Goal: Navigation & Orientation: Find specific page/section

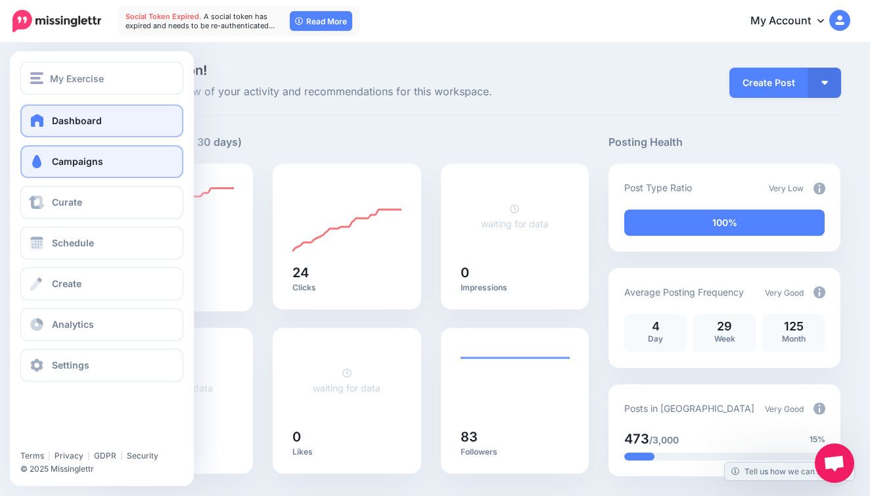
click at [62, 175] on link "Campaigns" at bounding box center [101, 161] width 163 height 33
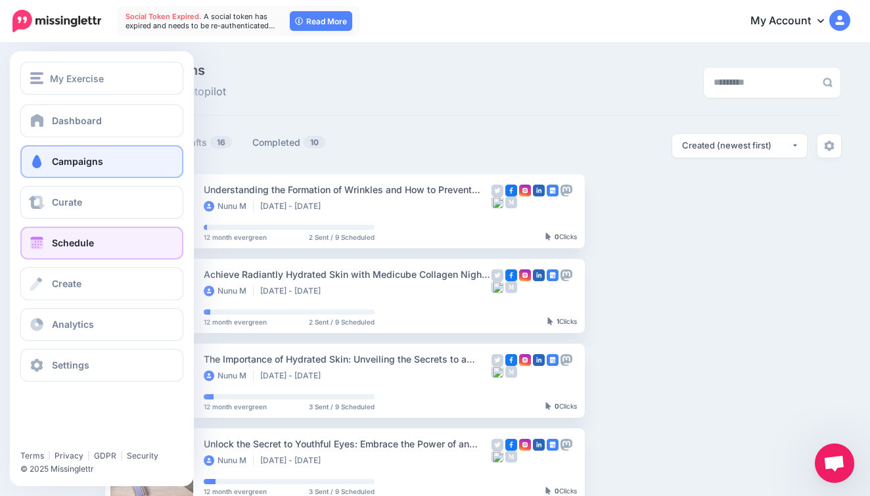
click at [53, 236] on link "Schedule" at bounding box center [101, 243] width 163 height 33
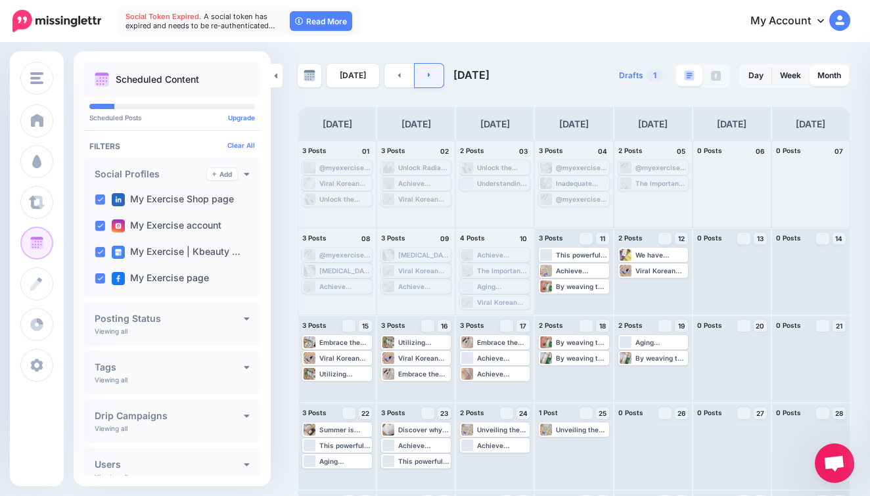
click at [415, 78] on link at bounding box center [430, 76] width 30 height 24
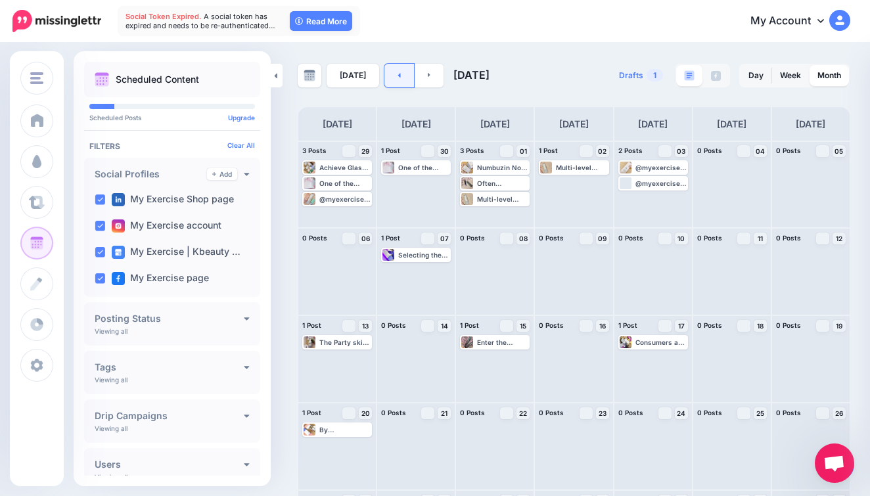
click at [398, 66] on link at bounding box center [399, 76] width 30 height 24
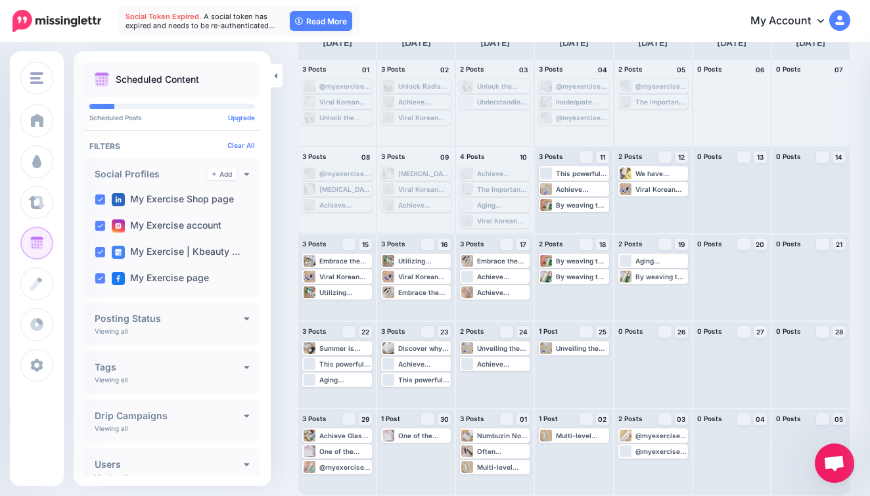
scroll to position [81, 0]
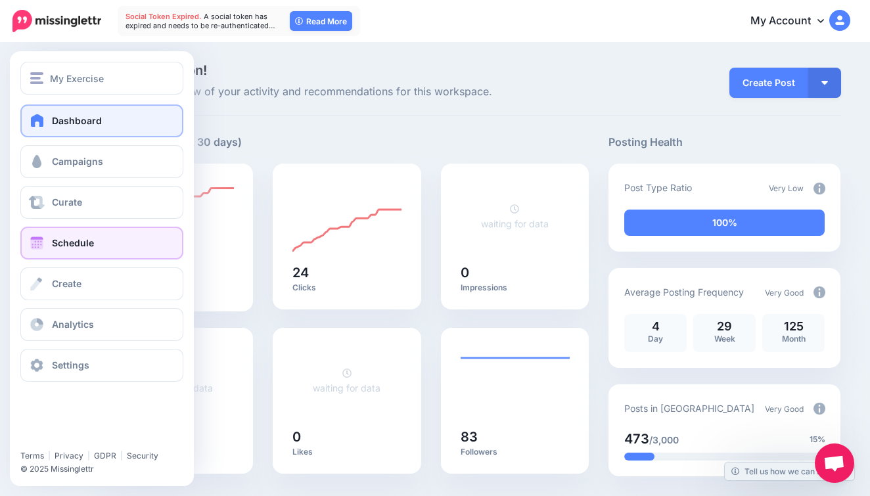
click at [79, 248] on span "Schedule" at bounding box center [73, 242] width 42 height 11
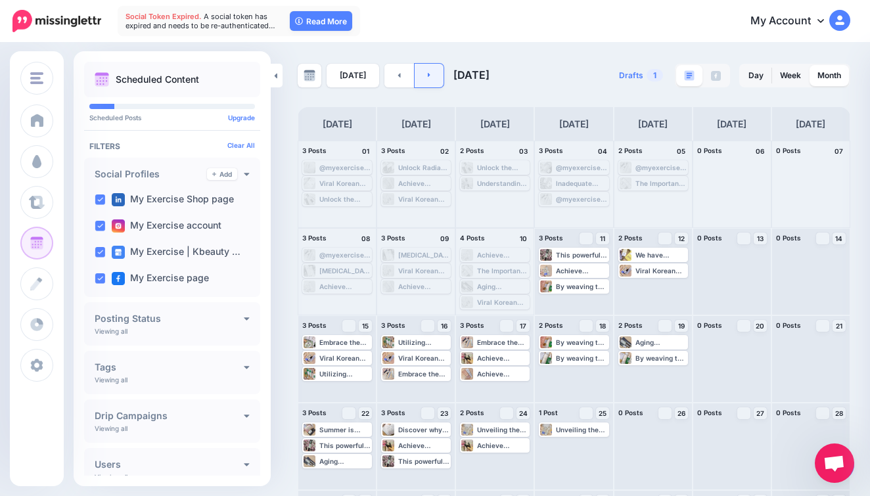
click at [415, 73] on link at bounding box center [430, 76] width 30 height 24
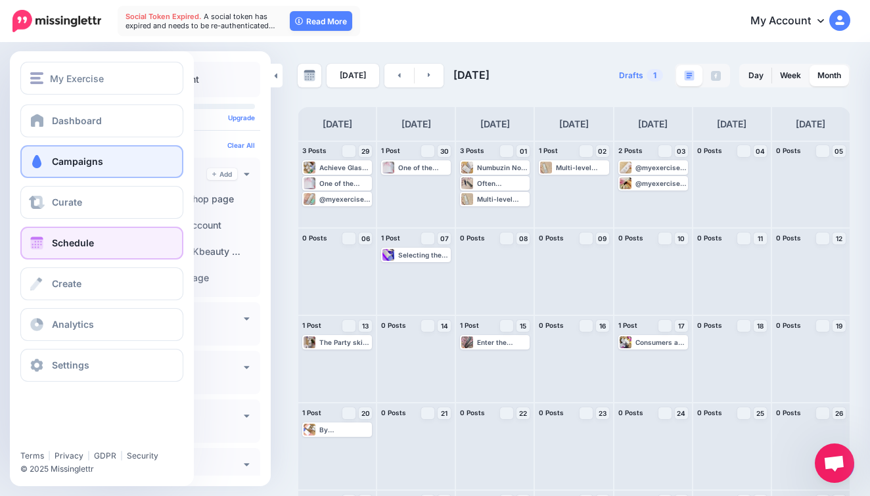
click at [75, 152] on link "Campaigns" at bounding box center [101, 161] width 163 height 33
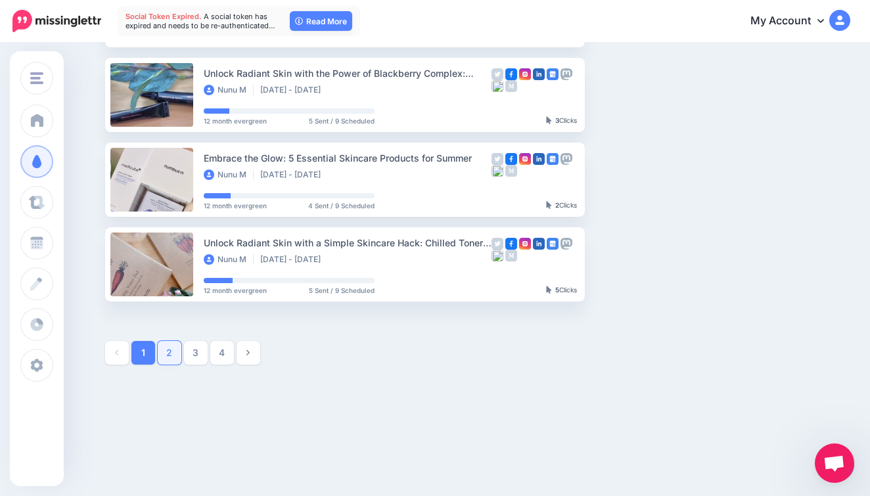
click at [173, 345] on link "2" at bounding box center [170, 353] width 24 height 24
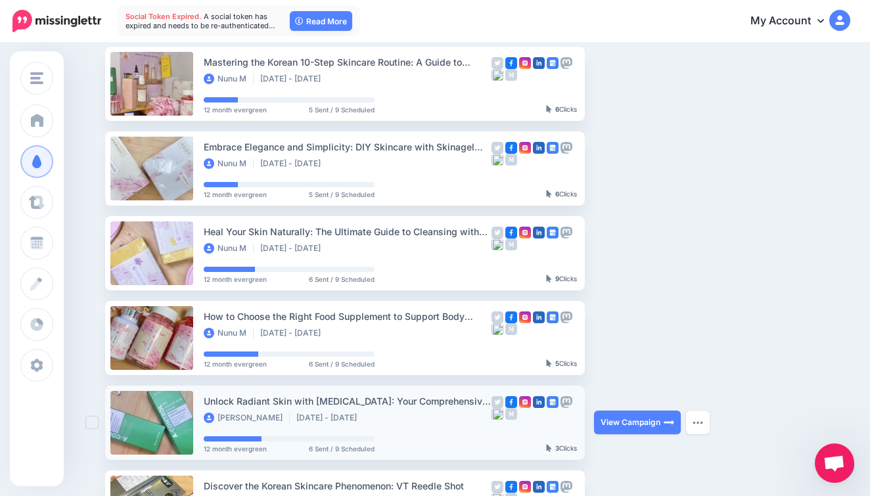
scroll to position [83, 0]
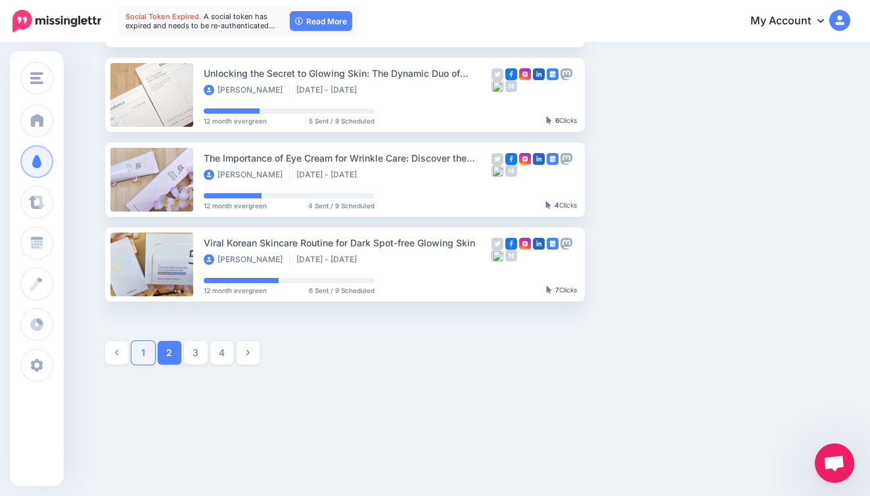
click at [144, 360] on link "1" at bounding box center [143, 353] width 24 height 24
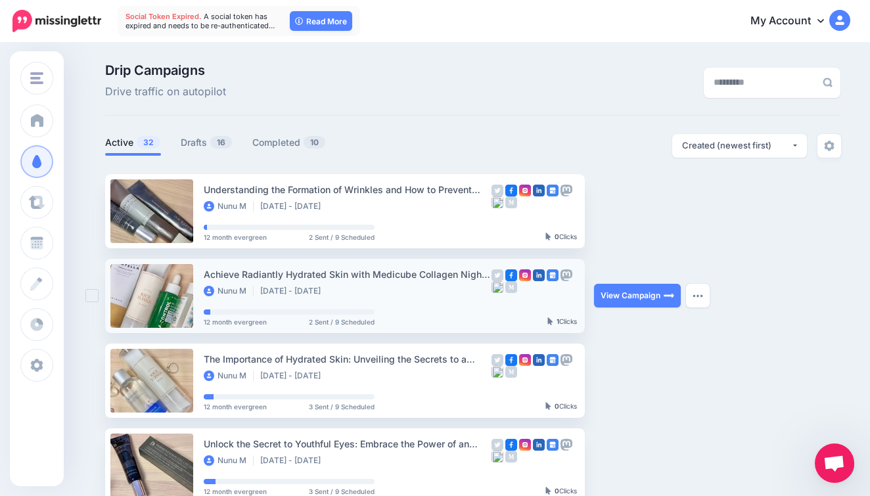
scroll to position [0, 0]
